Goal: Information Seeking & Learning: Learn about a topic

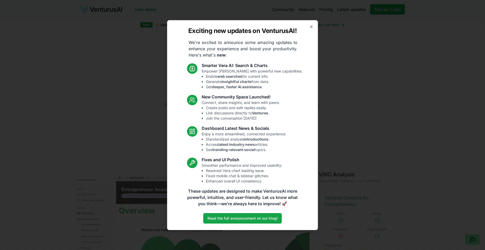
click at [309, 26] on icon "button" at bounding box center [311, 27] width 4 height 4
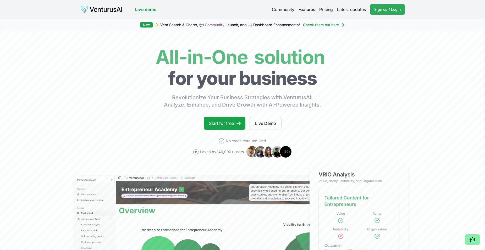
click at [398, 8] on span "Sign up / Login" at bounding box center [387, 9] width 26 height 5
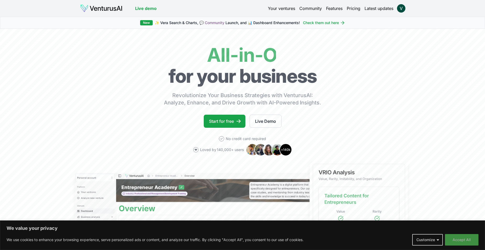
click at [460, 237] on button "Accept All" at bounding box center [462, 240] width 34 height 12
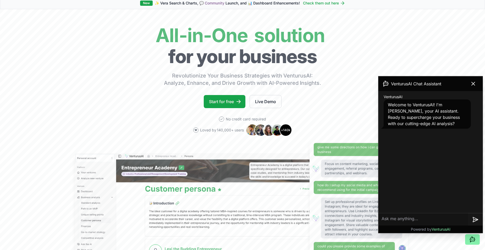
scroll to position [80, 0]
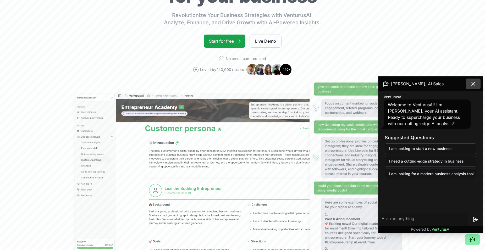
click at [476, 84] on icon at bounding box center [473, 84] width 6 height 6
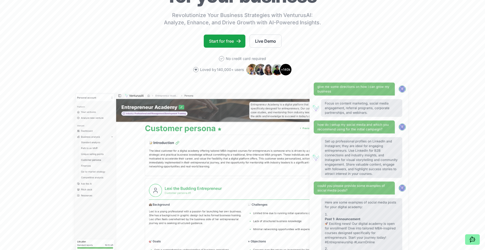
scroll to position [0, 0]
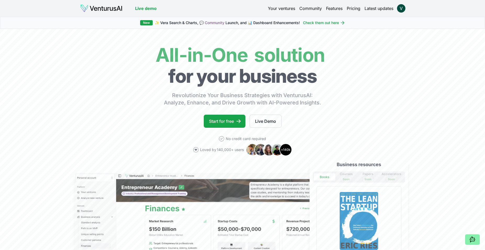
click at [351, 8] on link "Pricing" at bounding box center [354, 8] width 14 height 6
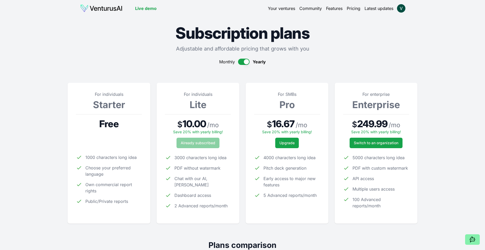
click at [277, 9] on link "Your ventures" at bounding box center [281, 8] width 27 height 6
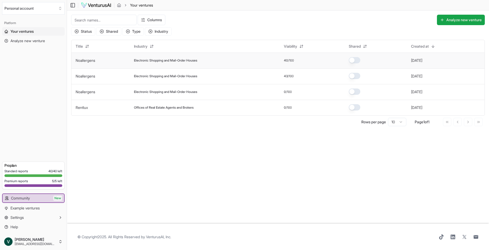
click at [236, 58] on div "Electronic Shopping and Mail-Order Houses" at bounding box center [204, 60] width 141 height 4
click at [190, 62] on span "Electronic Shopping and Mail-Order Houses" at bounding box center [165, 60] width 63 height 4
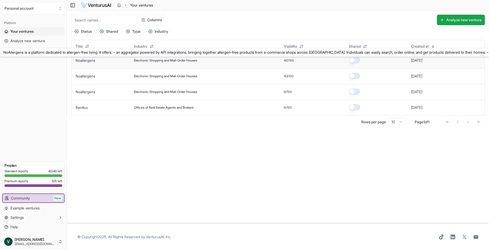
click at [76, 59] on link "Noallergens" at bounding box center [86, 60] width 20 height 4
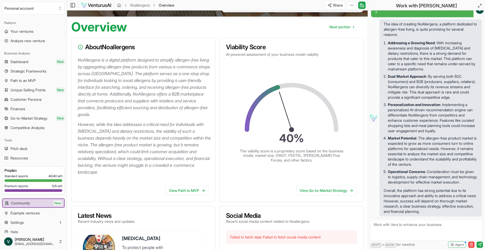
scroll to position [53, 0]
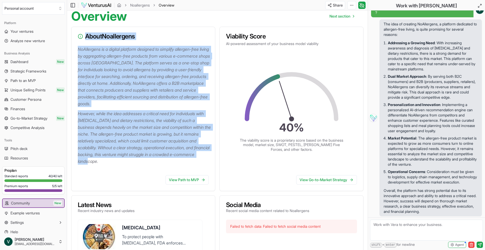
drag, startPoint x: 148, startPoint y: 160, endPoint x: 78, endPoint y: 49, distance: 131.2
click at [71, 46] on div "NoAllergens is a digital platform designed to simplify allergen-free living by …" at bounding box center [142, 108] width 143 height 125
click at [91, 68] on p "NoAllergens is a digital platform designed to simplify allergen-free living by …" at bounding box center [144, 76] width 133 height 61
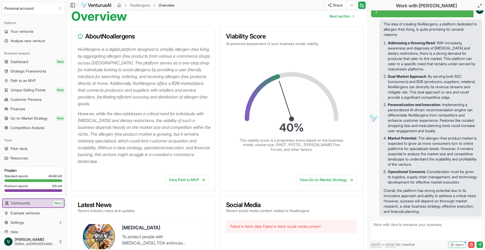
click at [80, 54] on p "NoAllergens is a digital platform designed to simplify allergen-free living by …" at bounding box center [144, 76] width 133 height 61
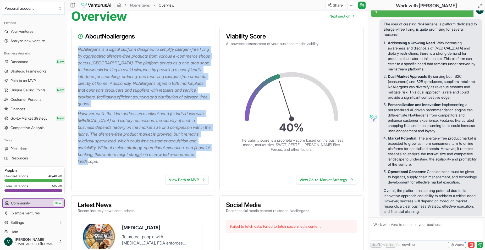
drag, startPoint x: 77, startPoint y: 48, endPoint x: 169, endPoint y: 168, distance: 150.5
click at [169, 168] on div "NoAllergens is a digital platform designed to simplify allergen-free living by …" at bounding box center [142, 108] width 143 height 125
copy div "NoAllergens is a digital platform designed to simplify allergen-free living by …"
click at [145, 167] on div "NoAllergens is a digital platform designed to simplify allergen-free living by …" at bounding box center [142, 108] width 143 height 125
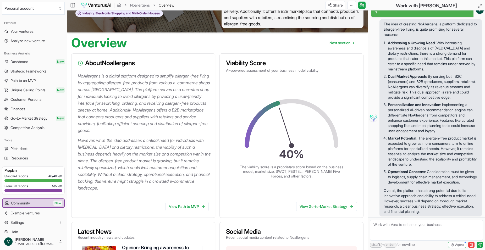
scroll to position [0, 0]
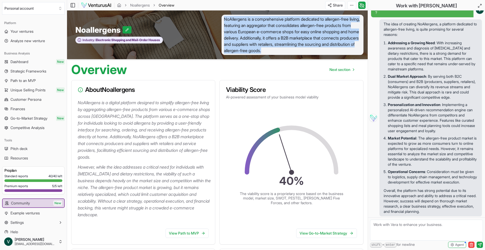
drag, startPoint x: 325, startPoint y: 52, endPoint x: 223, endPoint y: 18, distance: 107.8
click at [223, 18] on span "NoAllergens is a comprehensive platform dedicated to allergen-free living, feat…" at bounding box center [292, 35] width 142 height 40
copy span "NoAllergens is a comprehensive platform dedicated to allergen-free living, feat…"
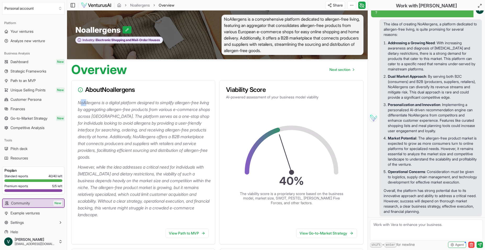
drag, startPoint x: 79, startPoint y: 103, endPoint x: 86, endPoint y: 104, distance: 6.8
click at [86, 104] on p "NoAllergens is a digital platform designed to simplify allergen-free living by …" at bounding box center [144, 129] width 133 height 61
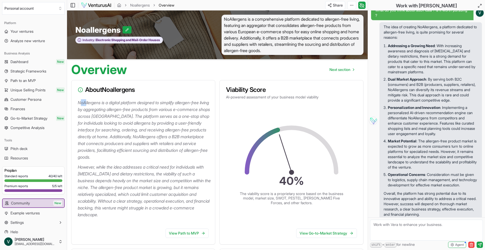
scroll to position [31, 0]
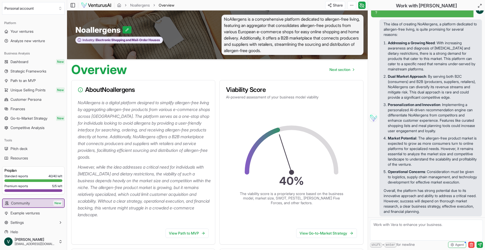
click at [409, 122] on p "Personalization and Innovation : Implementing a personalized AI-driven recommen…" at bounding box center [433, 117] width 90 height 31
click at [410, 121] on p "Personalization and Innovation : Implementing a personalized AI-driven recommen…" at bounding box center [433, 117] width 90 height 31
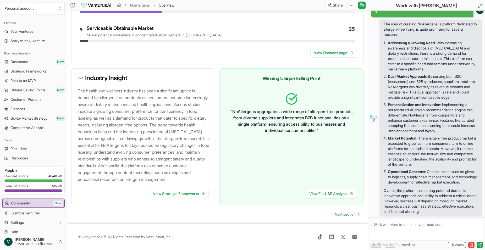
scroll to position [524, 0]
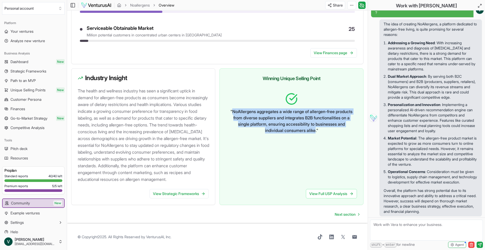
drag, startPoint x: 239, startPoint y: 104, endPoint x: 332, endPoint y: 126, distance: 96.1
click at [332, 126] on p "" NoAllergens aggregates a wide range of allergen-free products from diverse su…" at bounding box center [291, 120] width 123 height 25
copy p "NoAllergens aggregates a wide range of allergen-free products from diverse supp…"
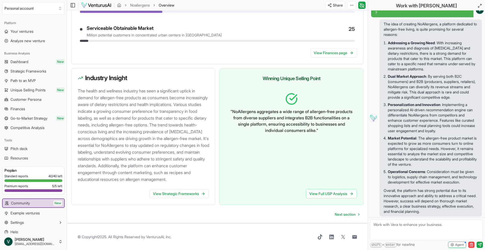
click at [263, 75] on h3 "Winning Unique Selling Point" at bounding box center [291, 78] width 131 height 7
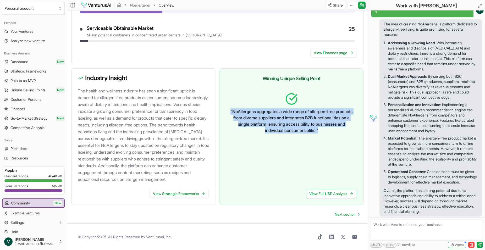
drag, startPoint x: 259, startPoint y: 70, endPoint x: 306, endPoint y: 119, distance: 67.2
click at [346, 125] on div "Winning Unique Selling Point " NoAllergens aggregates a wide range of allergen-…" at bounding box center [291, 136] width 144 height 137
copy p "" NoAllergens aggregates a wide range of allergen-free products from diverse su…"
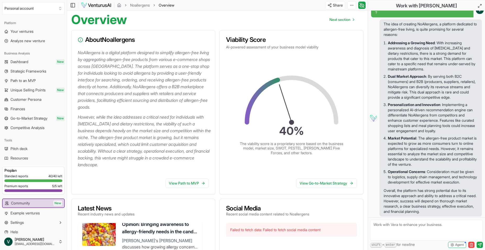
scroll to position [0, 0]
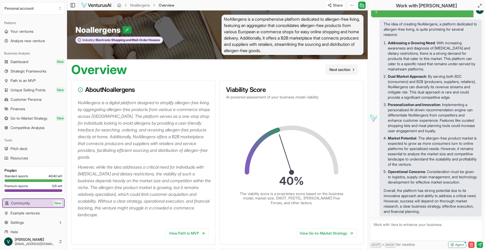
click at [339, 69] on span "Next section" at bounding box center [339, 69] width 21 height 5
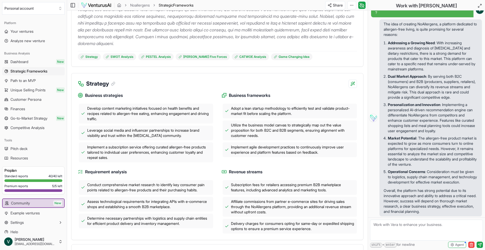
scroll to position [133, 0]
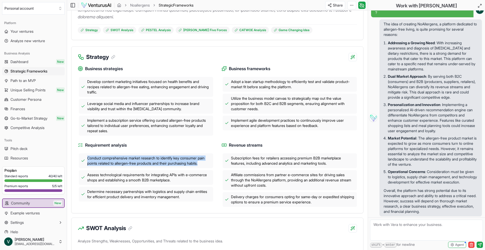
drag, startPoint x: 87, startPoint y: 157, endPoint x: 174, endPoint y: 165, distance: 87.3
click at [212, 165] on div "Conduct comprehensive market research to identify key consumer pain points rela…" at bounding box center [146, 160] width 134 height 15
copy span "Conduct comprehensive market research to identify key consumer pain points rela…"
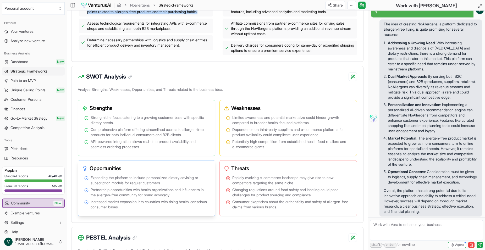
scroll to position [294, 0]
